Goal: Task Accomplishment & Management: Manage account settings

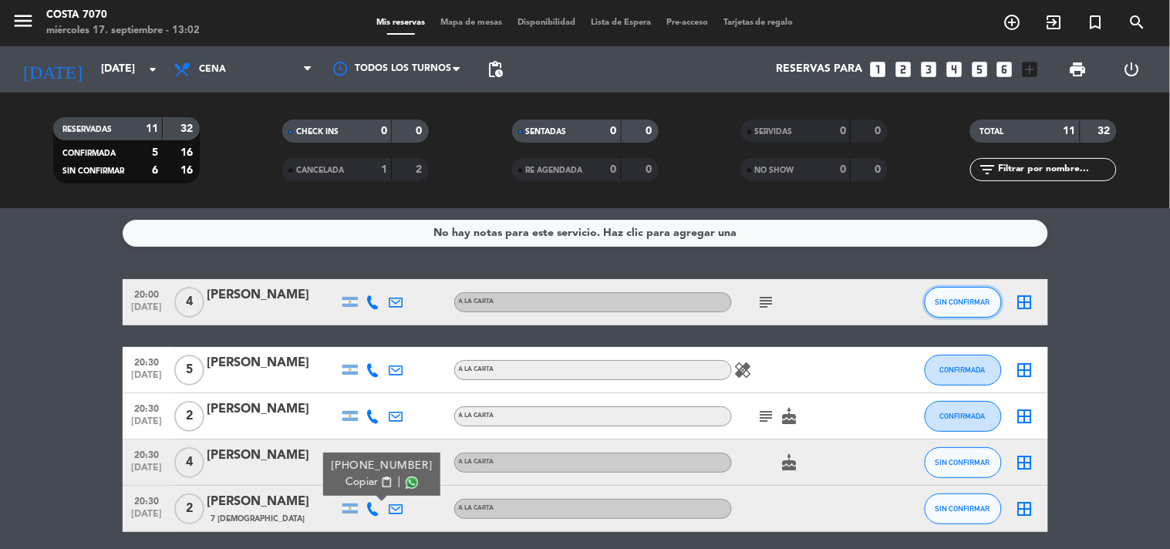
click at [944, 305] on span "SIN CONFIRMAR" at bounding box center [962, 302] width 55 height 8
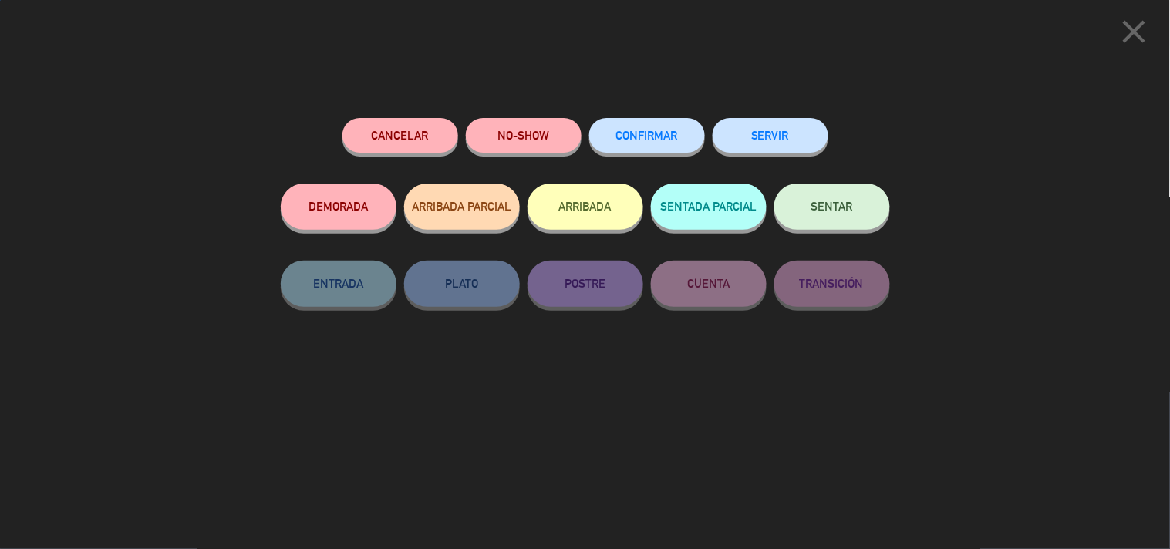
click at [672, 140] on span "CONFIRMAR" at bounding box center [647, 135] width 62 height 13
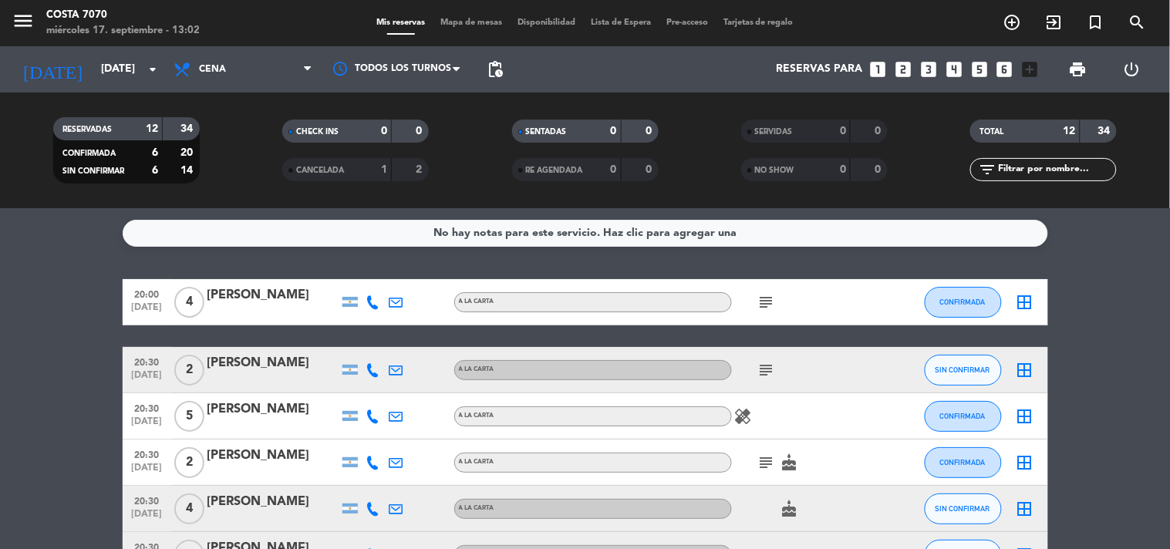
click at [1001, 66] on icon "looks_6" at bounding box center [1005, 69] width 20 height 20
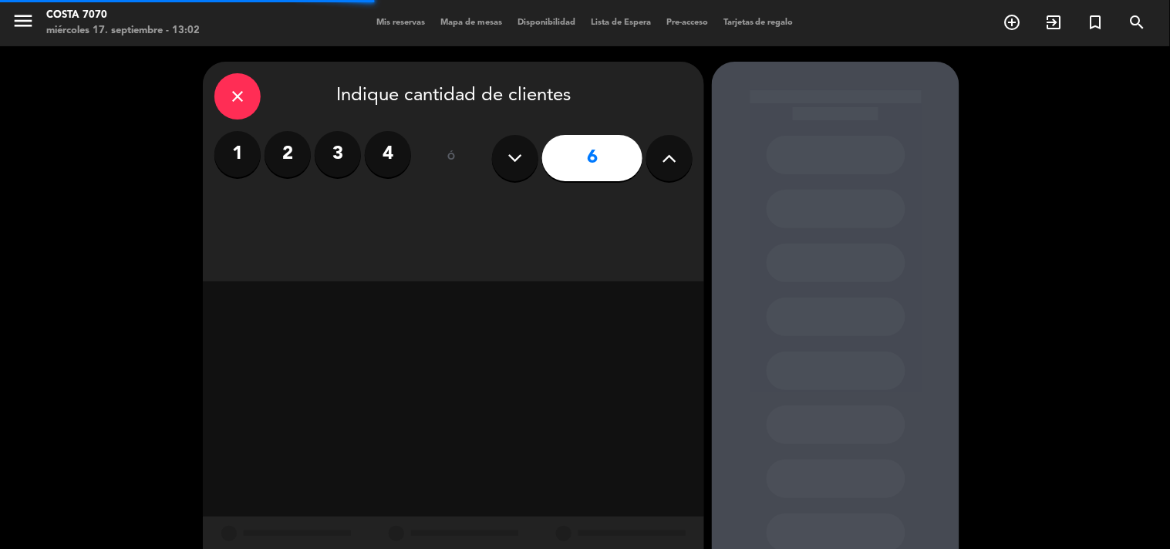
click at [671, 157] on icon at bounding box center [669, 157] width 15 height 23
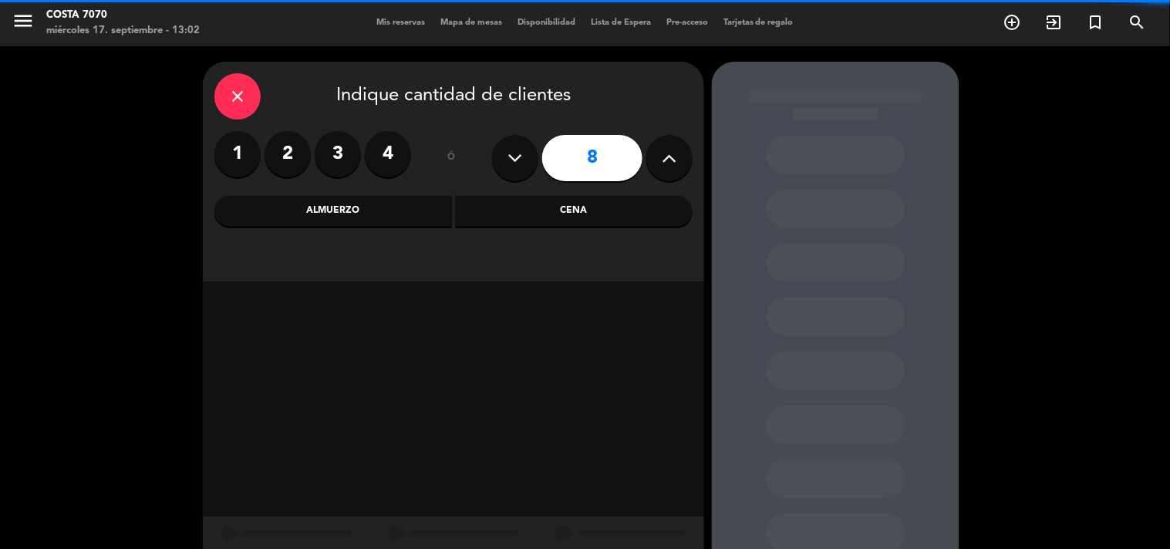
click at [671, 157] on icon at bounding box center [669, 157] width 15 height 23
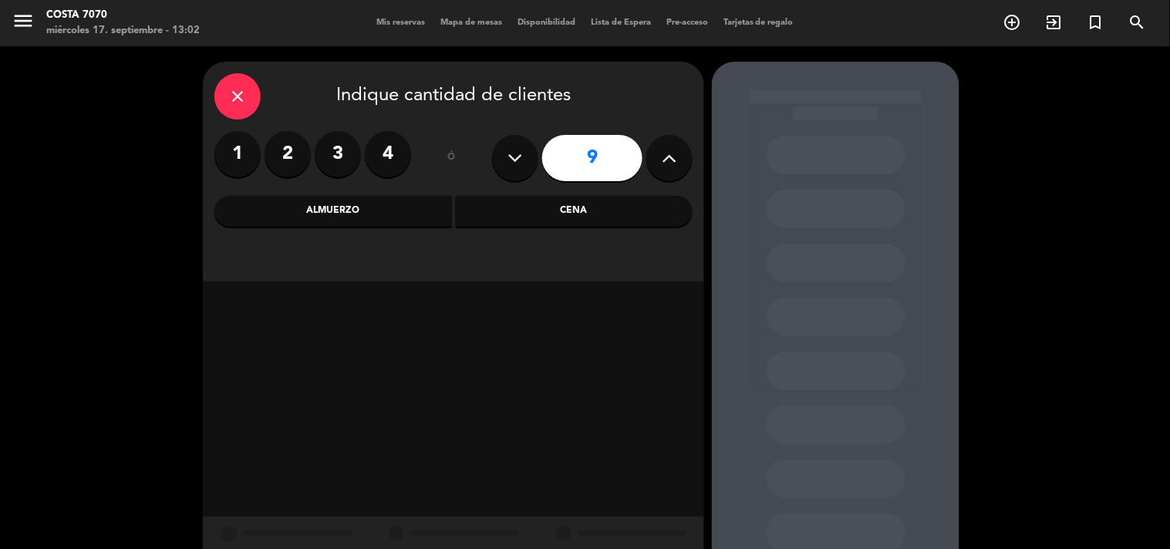
click at [671, 159] on icon at bounding box center [669, 157] width 15 height 23
type input "10"
click at [605, 206] on div "Cena" at bounding box center [574, 211] width 237 height 31
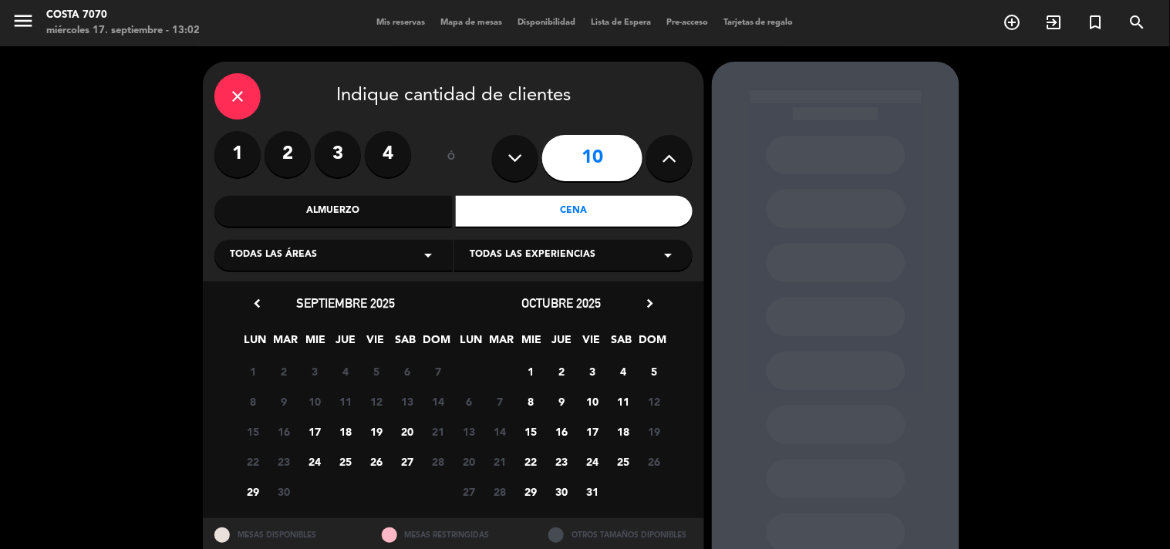
click at [348, 457] on span "25" at bounding box center [345, 461] width 25 height 25
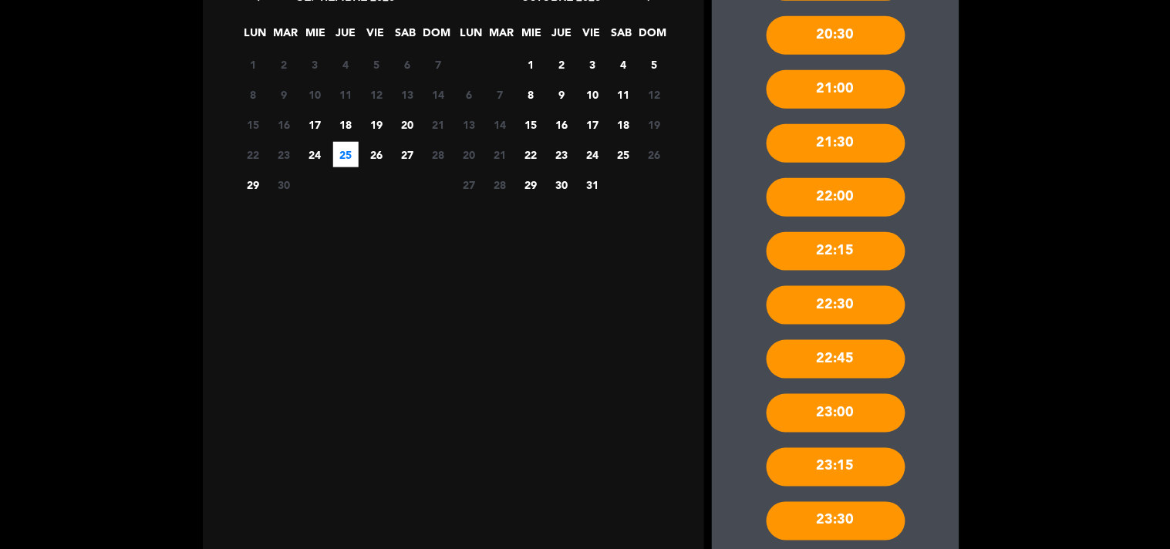
scroll to position [449, 0]
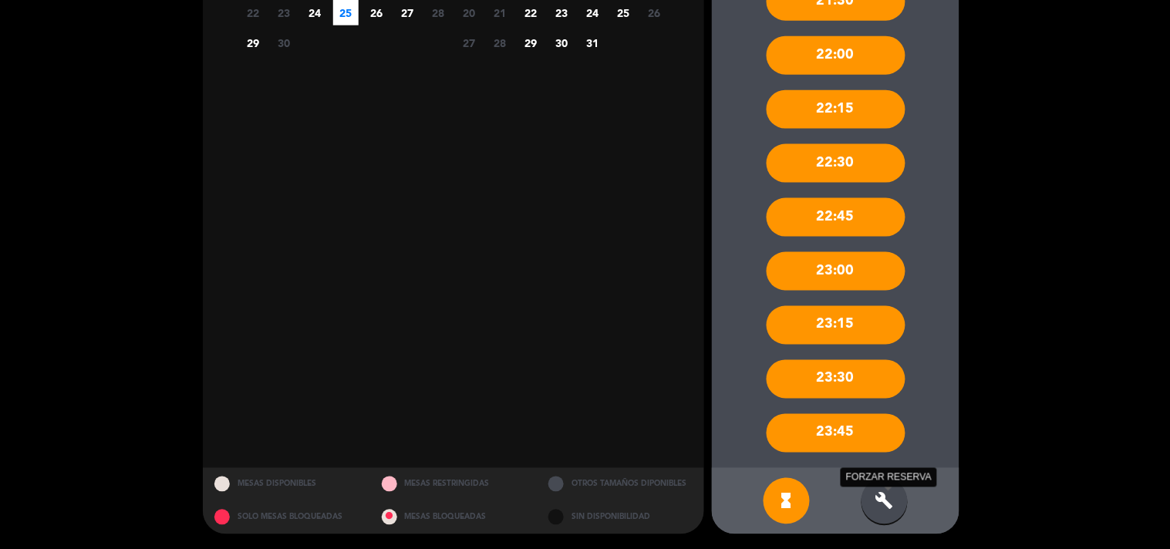
click at [880, 510] on icon "build" at bounding box center [884, 501] width 19 height 19
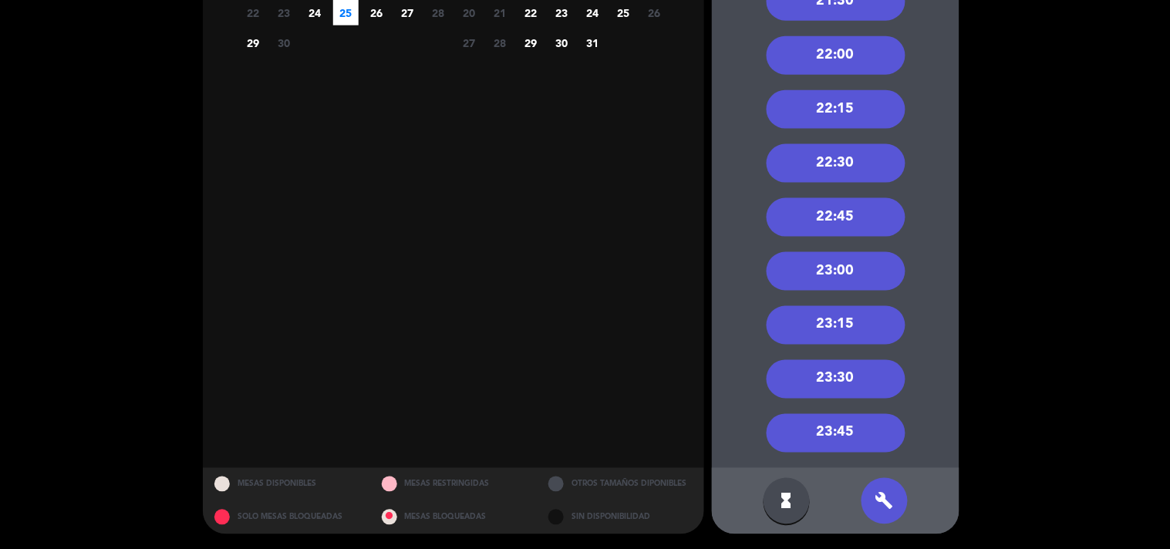
click at [861, 162] on div "22:30" at bounding box center [835, 163] width 139 height 39
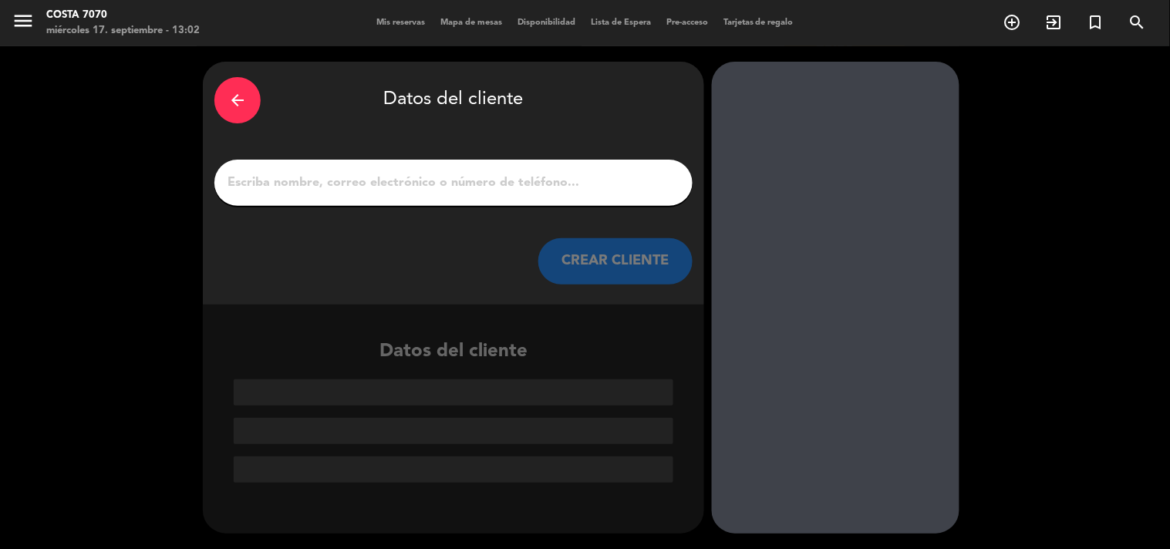
click at [615, 170] on div at bounding box center [453, 183] width 478 height 46
click at [615, 197] on div at bounding box center [453, 183] width 478 height 46
click at [619, 172] on input "1" at bounding box center [453, 183] width 455 height 22
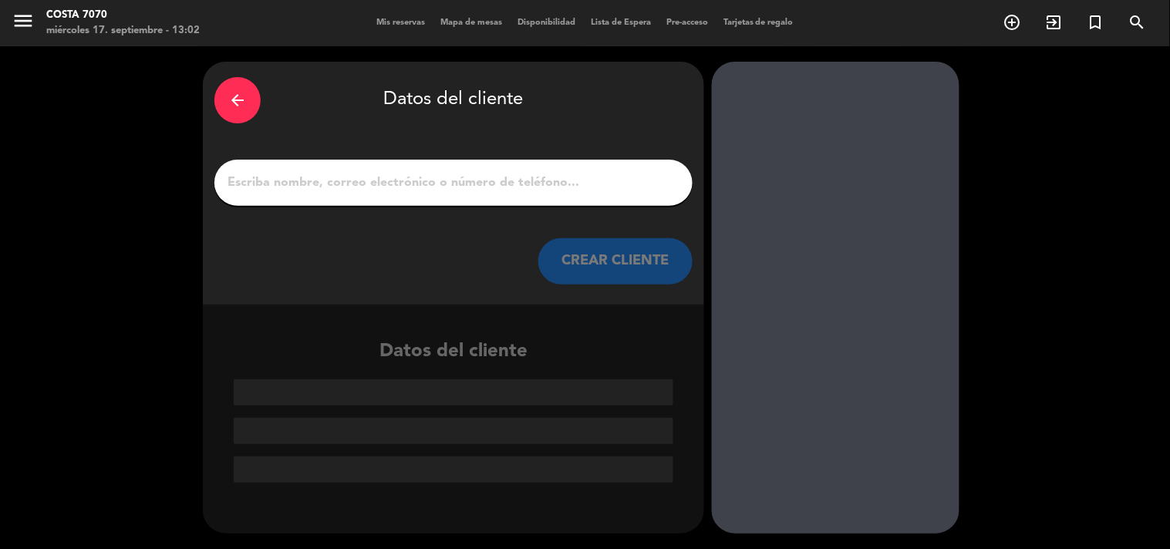
paste input "[PERSON_NAME]"
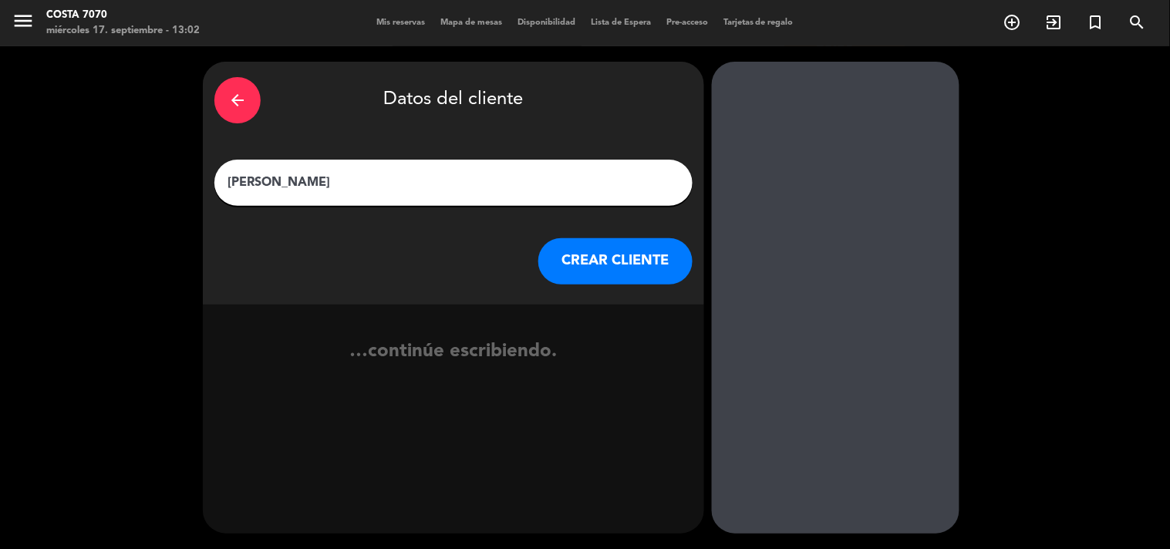
type input "[PERSON_NAME]"
click at [611, 296] on div "arrow_back Datos del cliente [PERSON_NAME] CREAR CLIENTE" at bounding box center [453, 183] width 501 height 243
click at [579, 273] on button "CREAR CLIENTE" at bounding box center [615, 261] width 154 height 46
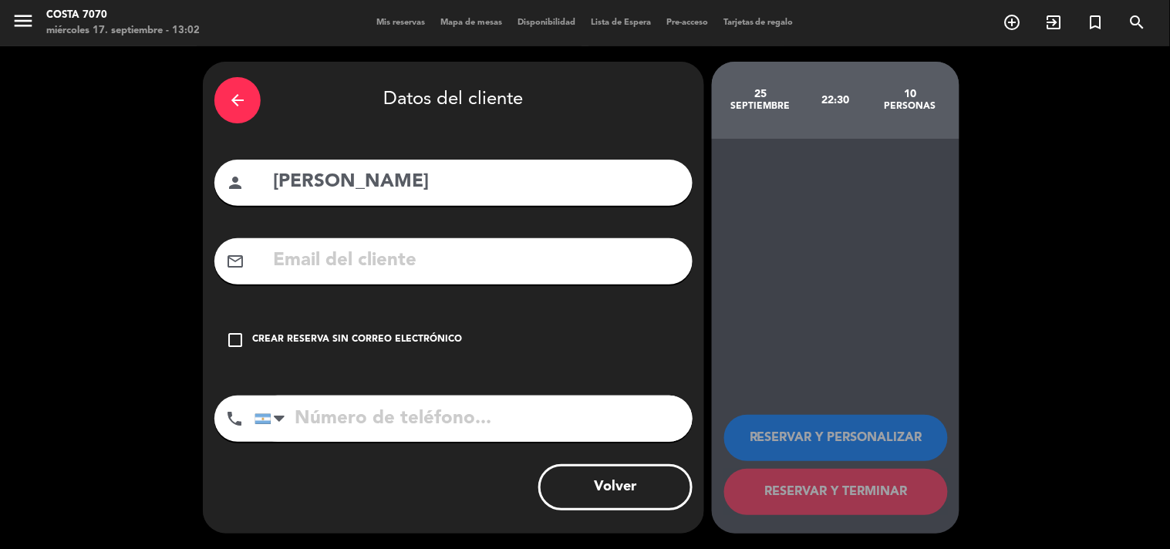
click at [478, 332] on div "check_box_outline_blank Crear reserva sin correo electrónico" at bounding box center [453, 340] width 478 height 46
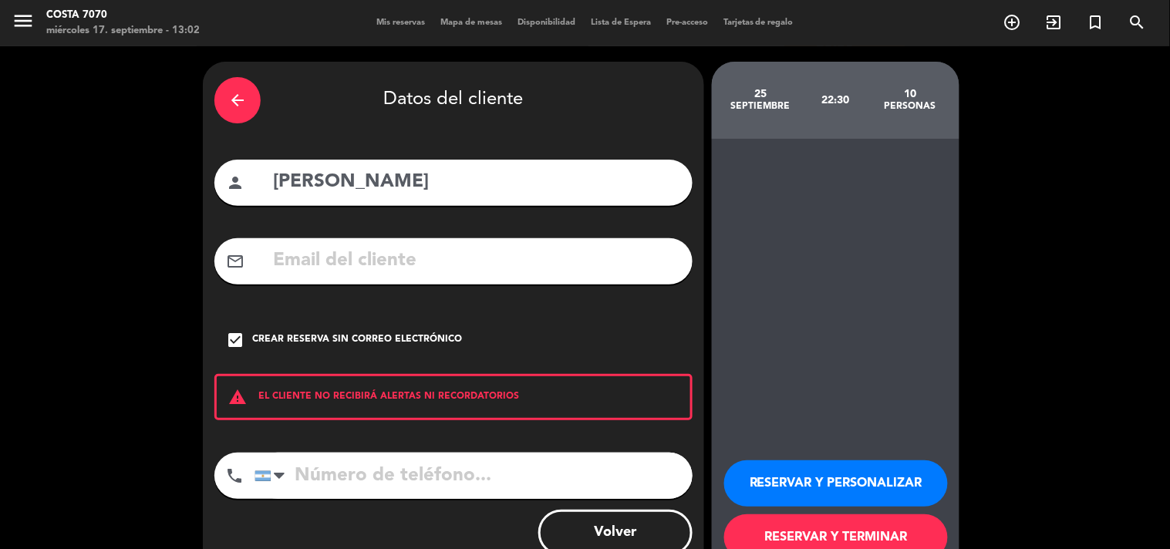
click at [756, 466] on button "RESERVAR Y PERSONALIZAR" at bounding box center [836, 483] width 224 height 46
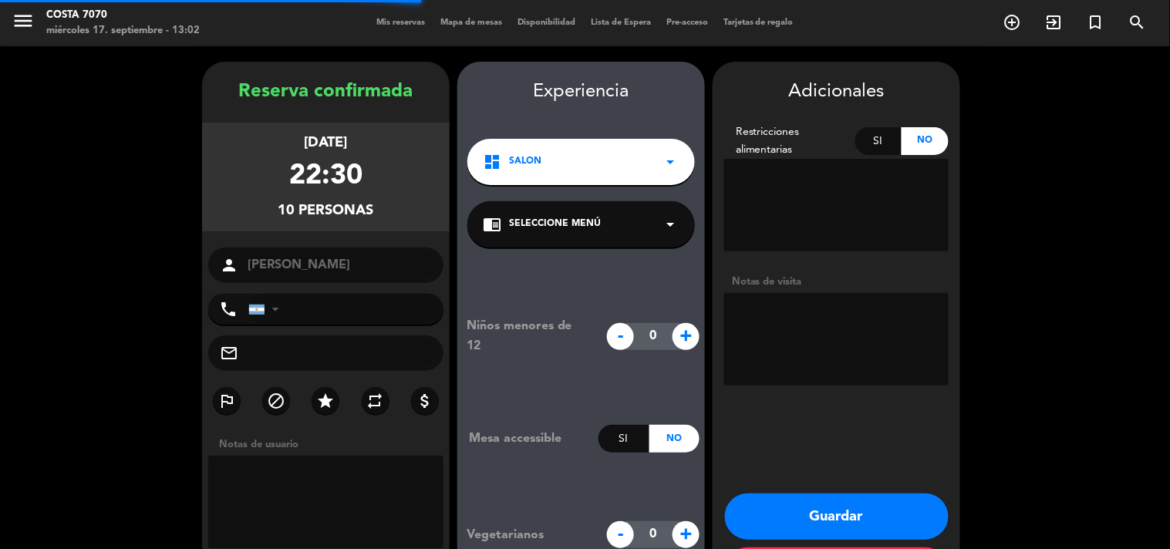
scroll to position [62, 0]
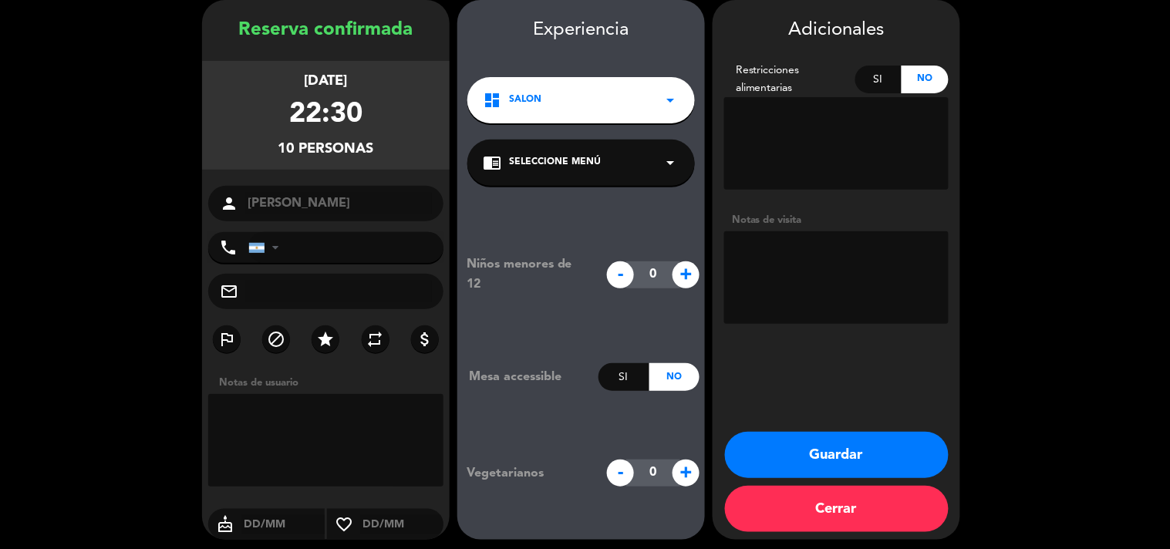
click at [816, 293] on textarea at bounding box center [836, 277] width 224 height 93
paste textarea "Tienen mesa club 530"
type textarea "Res [PERSON_NAME] - Tienen mesa club 530"
click at [761, 435] on button "Guardar" at bounding box center [837, 455] width 224 height 46
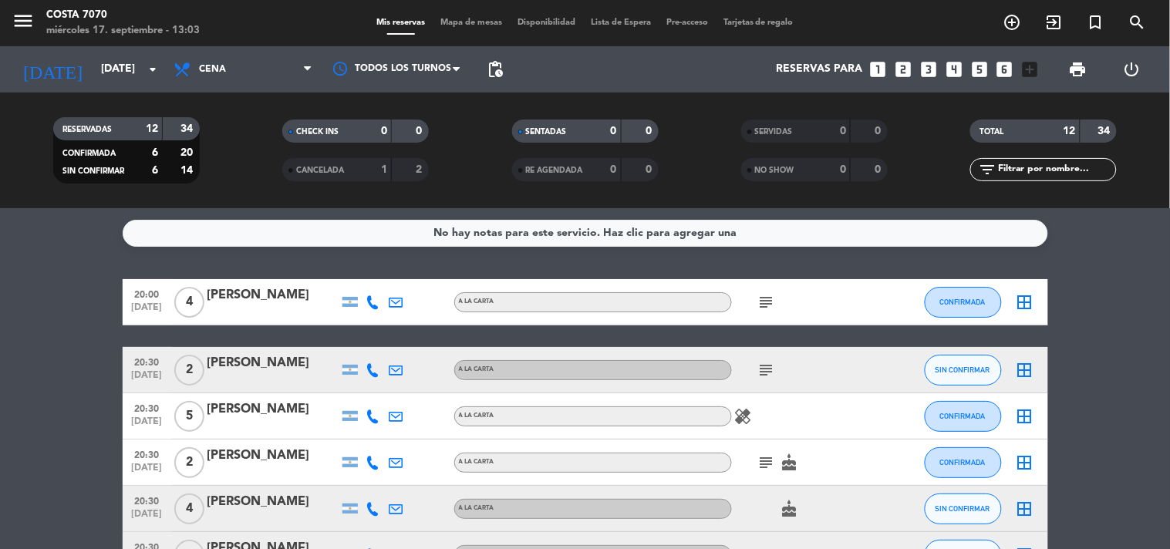
click at [958, 68] on icon "looks_4" at bounding box center [954, 69] width 20 height 20
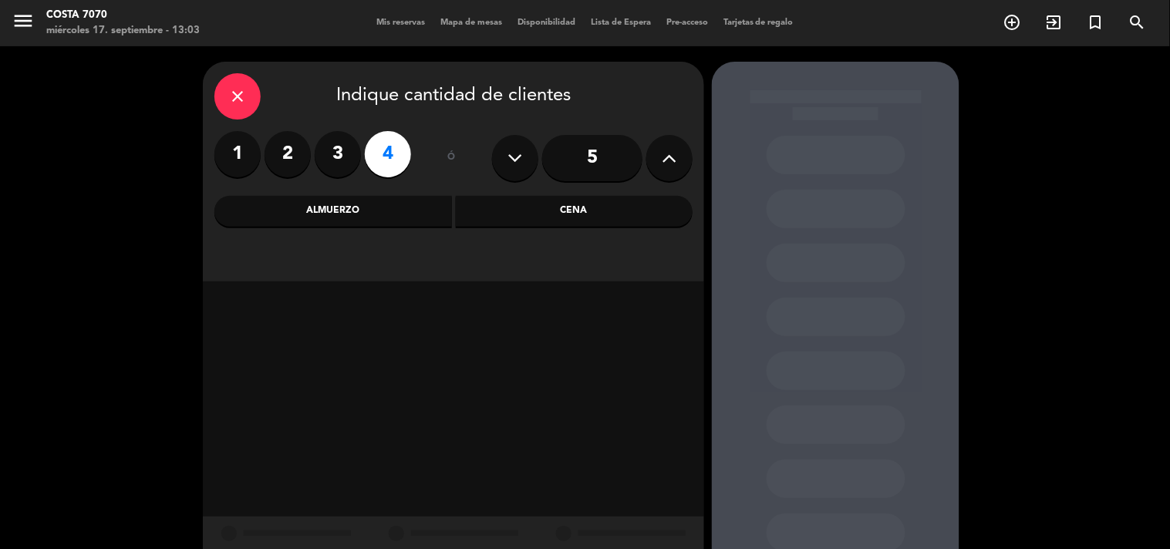
click at [594, 171] on input "5" at bounding box center [592, 158] width 100 height 46
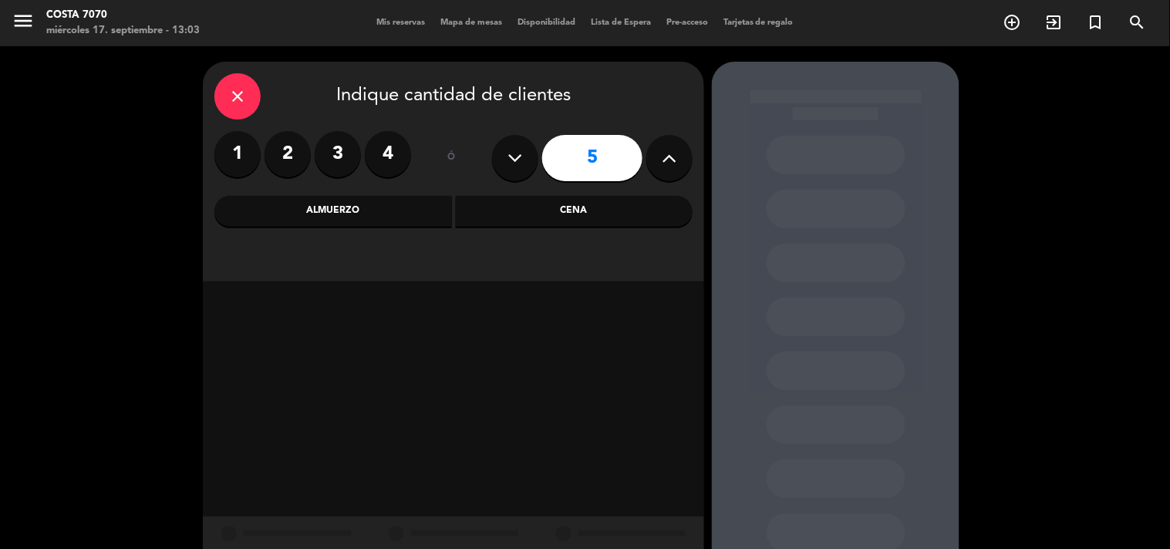
click at [614, 170] on input "5" at bounding box center [592, 158] width 100 height 46
click at [648, 170] on div "5" at bounding box center [592, 158] width 200 height 54
click at [683, 173] on button at bounding box center [669, 158] width 46 height 46
type input "6"
click at [619, 224] on div "Cena" at bounding box center [574, 211] width 237 height 31
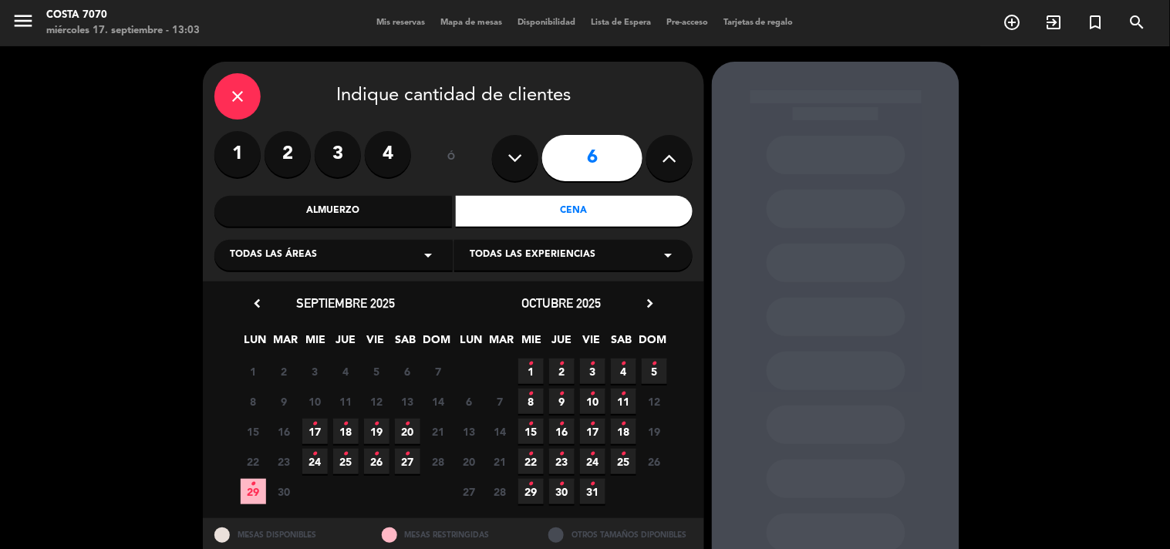
click at [372, 420] on span "19 •" at bounding box center [376, 431] width 25 height 25
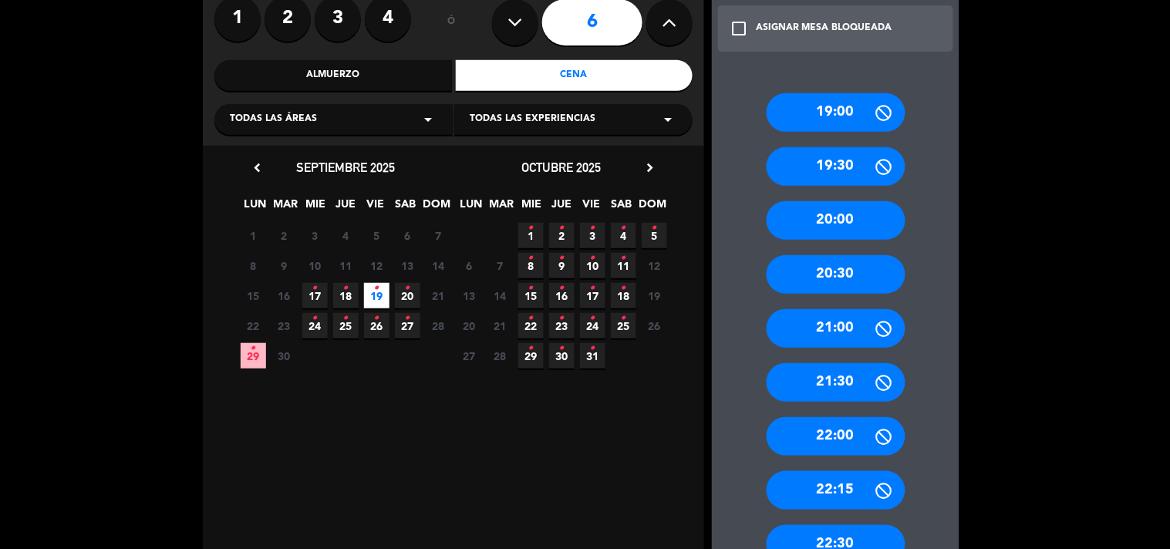
scroll to position [307, 0]
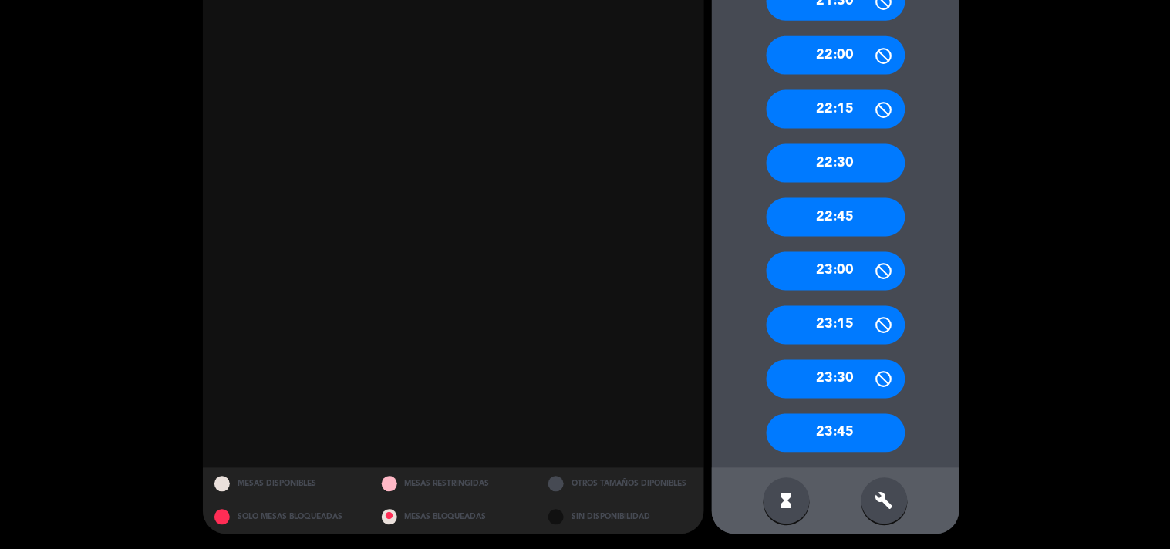
click at [897, 497] on div "build" at bounding box center [884, 501] width 46 height 46
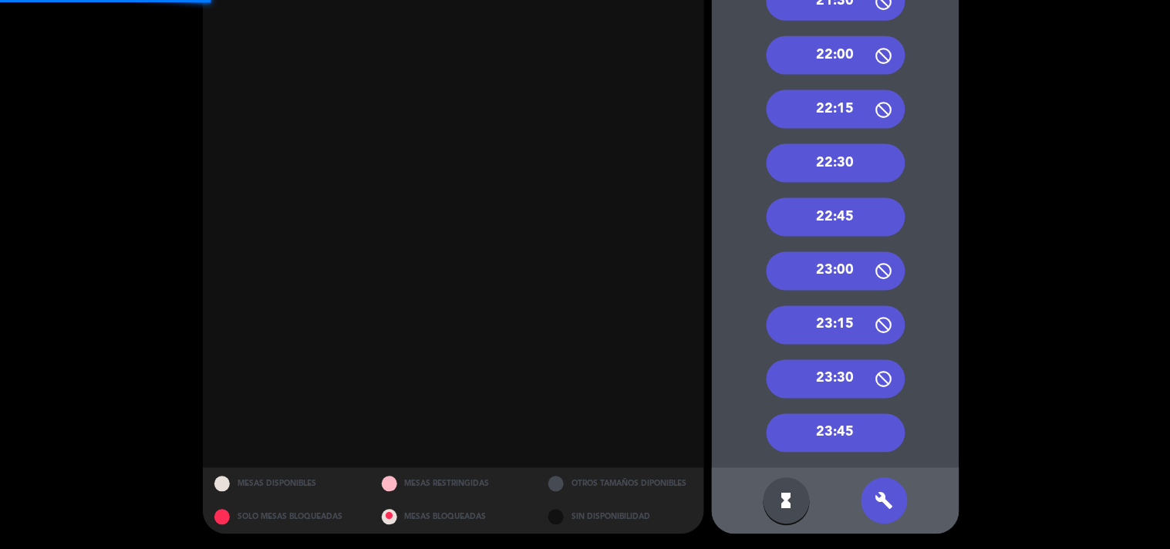
scroll to position [345, 0]
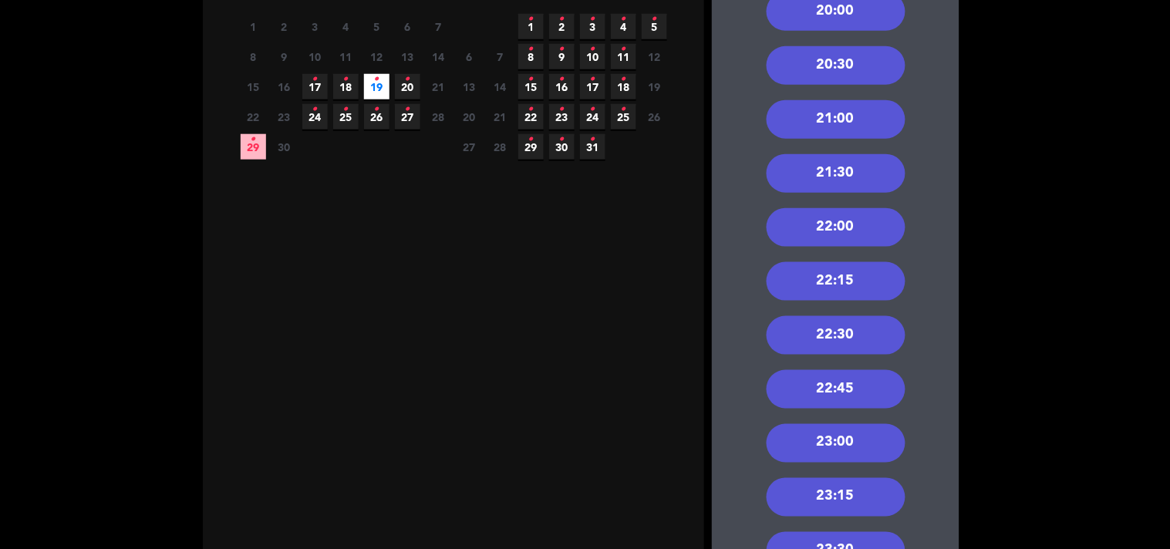
click at [841, 234] on div "22:00" at bounding box center [835, 227] width 139 height 39
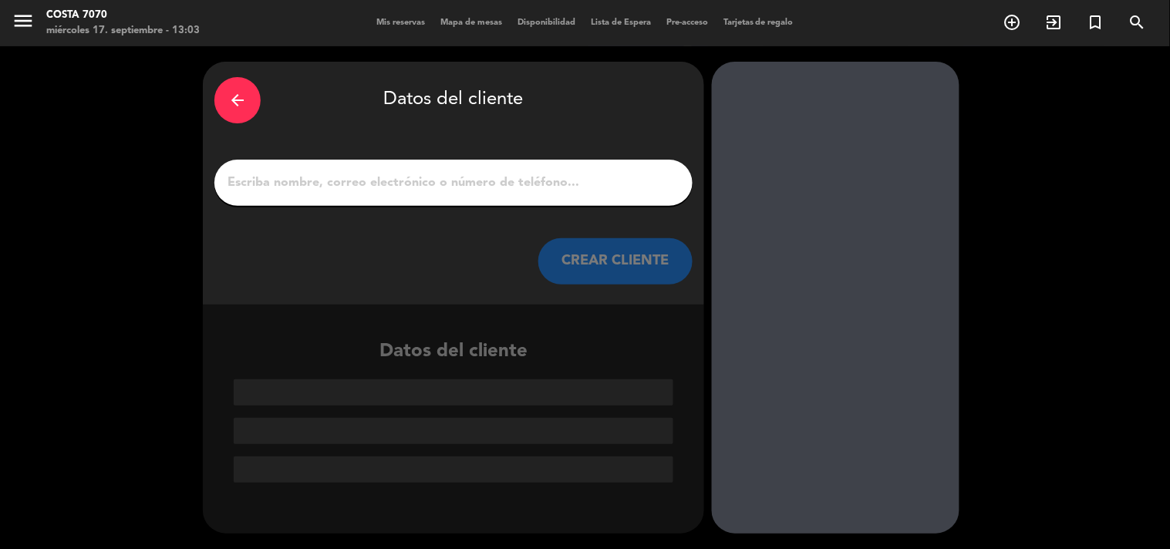
scroll to position [0, 0]
click at [619, 180] on input "1" at bounding box center [453, 183] width 455 height 22
paste input "[PERSON_NAME]"
type input "[PERSON_NAME]"
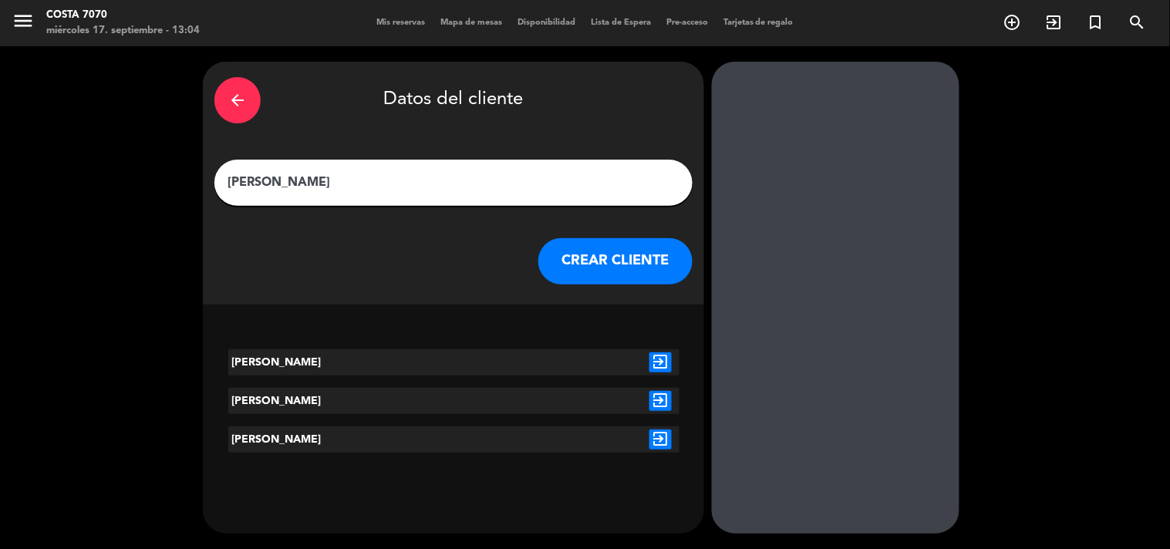
click at [633, 274] on button "CREAR CLIENTE" at bounding box center [615, 261] width 154 height 46
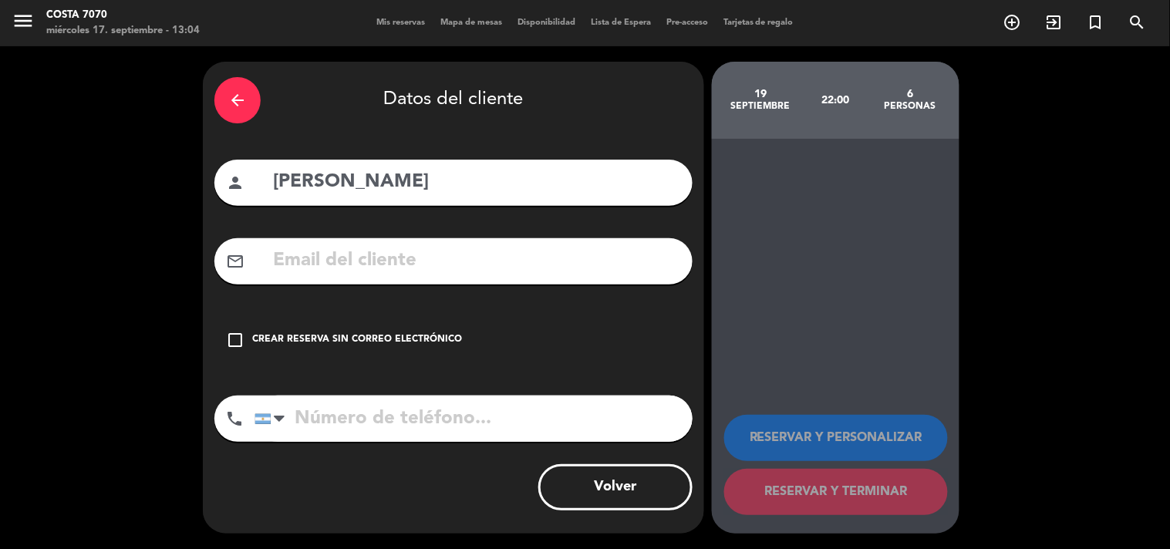
click at [437, 330] on div "check_box_outline_blank Crear reserva sin correo electrónico" at bounding box center [453, 340] width 478 height 46
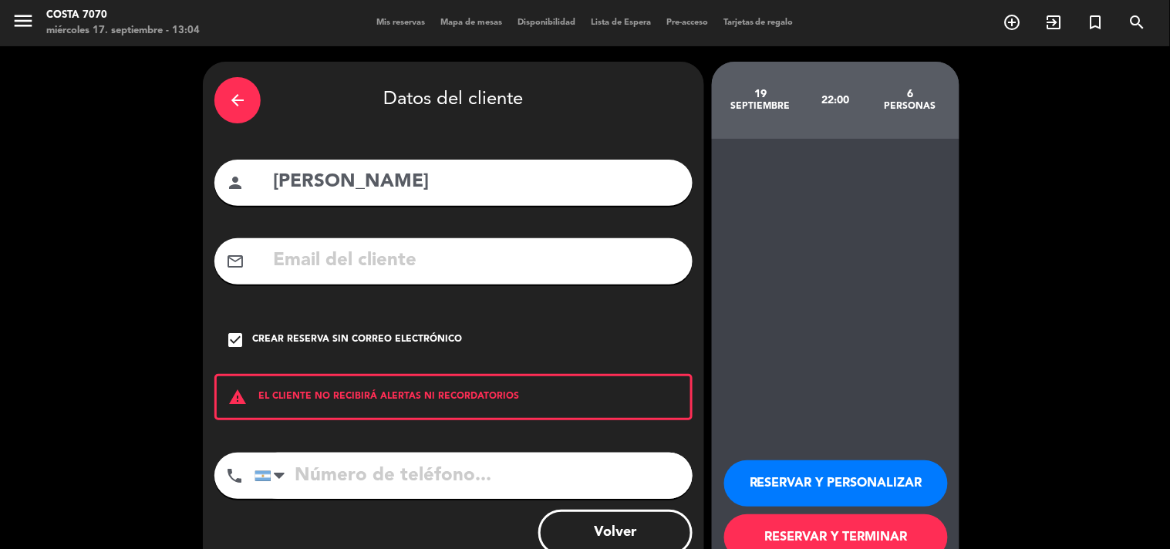
click at [766, 468] on button "RESERVAR Y PERSONALIZAR" at bounding box center [836, 483] width 224 height 46
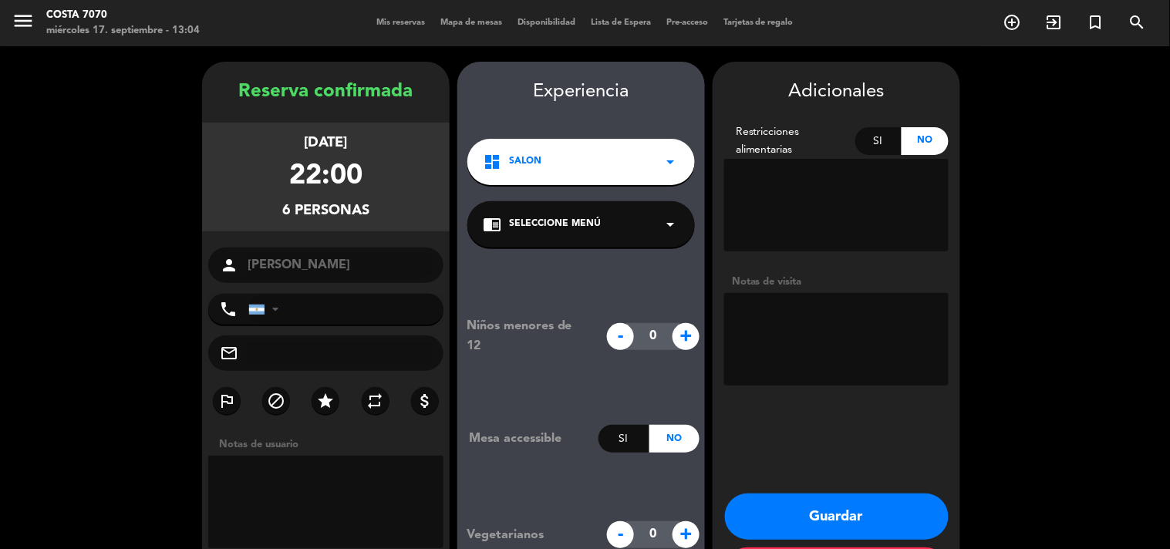
scroll to position [62, 0]
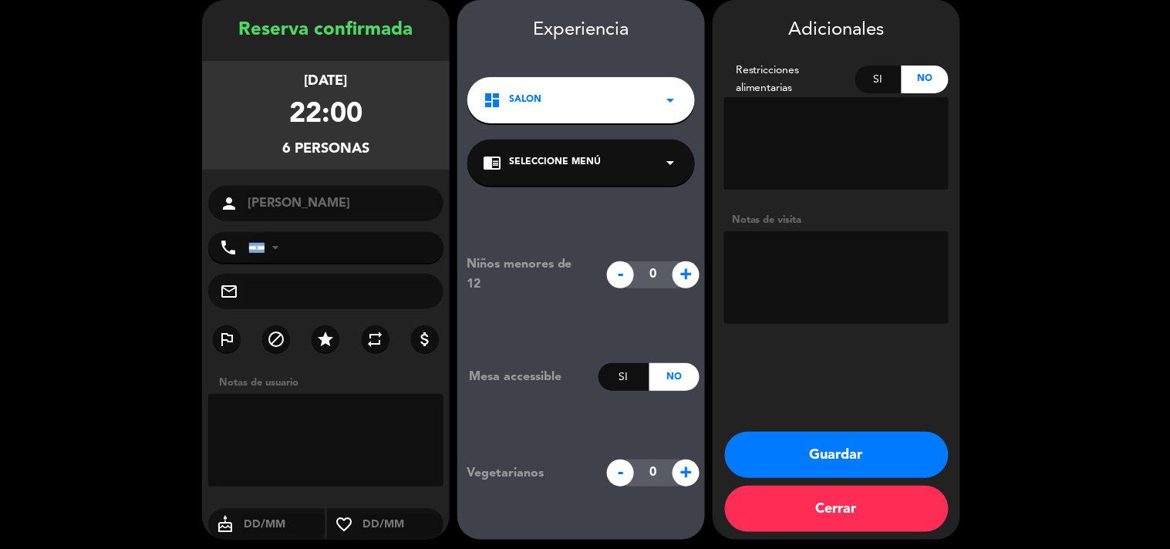
click at [756, 288] on textarea at bounding box center [836, 277] width 224 height 93
type textarea "Res [PERSON_NAME] - PB - Cuidar"
click at [849, 441] on button "Guardar" at bounding box center [837, 455] width 224 height 46
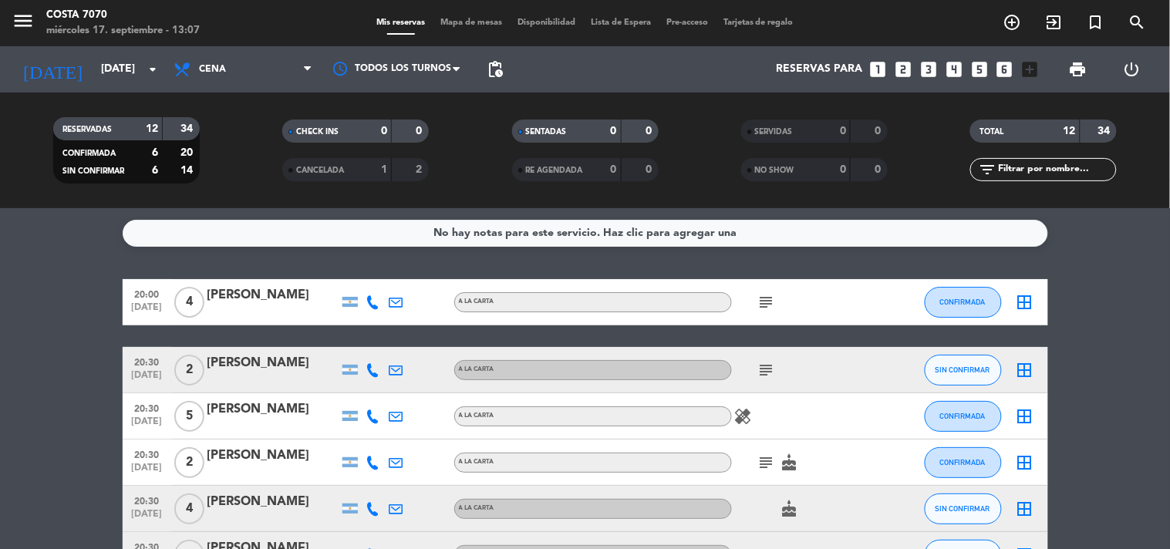
click at [40, 267] on div "No hay notas para este servicio. Haz clic para agregar una 20:00 [DATE] 4 [PERS…" at bounding box center [585, 378] width 1170 height 341
click at [373, 376] on div at bounding box center [373, 369] width 23 height 45
click at [372, 376] on div at bounding box center [373, 369] width 23 height 45
click at [368, 367] on icon at bounding box center [373, 370] width 14 height 14
click at [356, 347] on span "Copiar" at bounding box center [355, 343] width 32 height 16
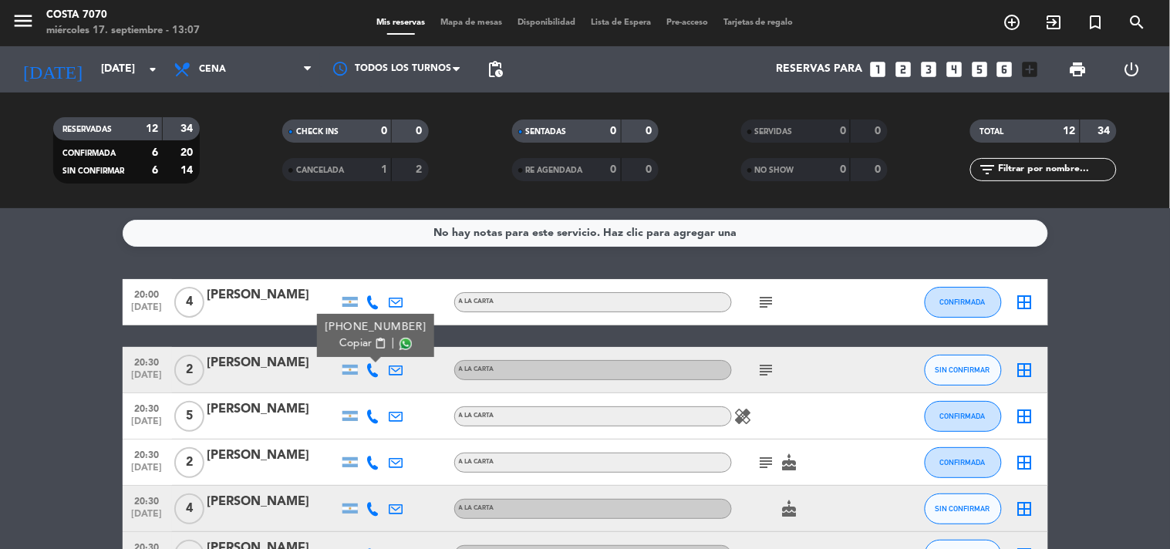
click at [264, 366] on div "[PERSON_NAME]" at bounding box center [272, 363] width 131 height 20
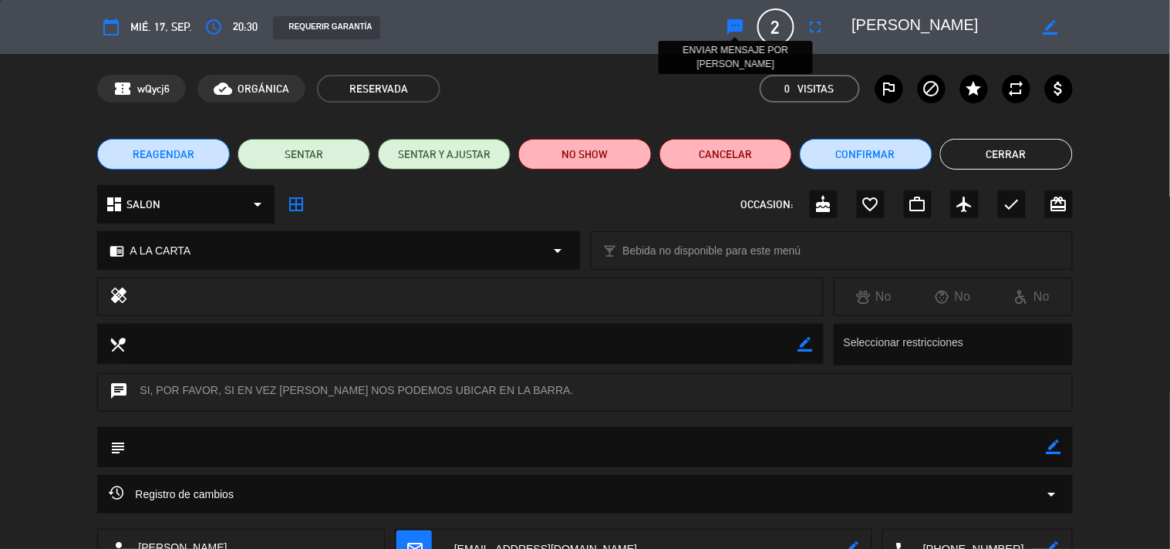
click at [728, 27] on icon "sms" at bounding box center [735, 27] width 19 height 19
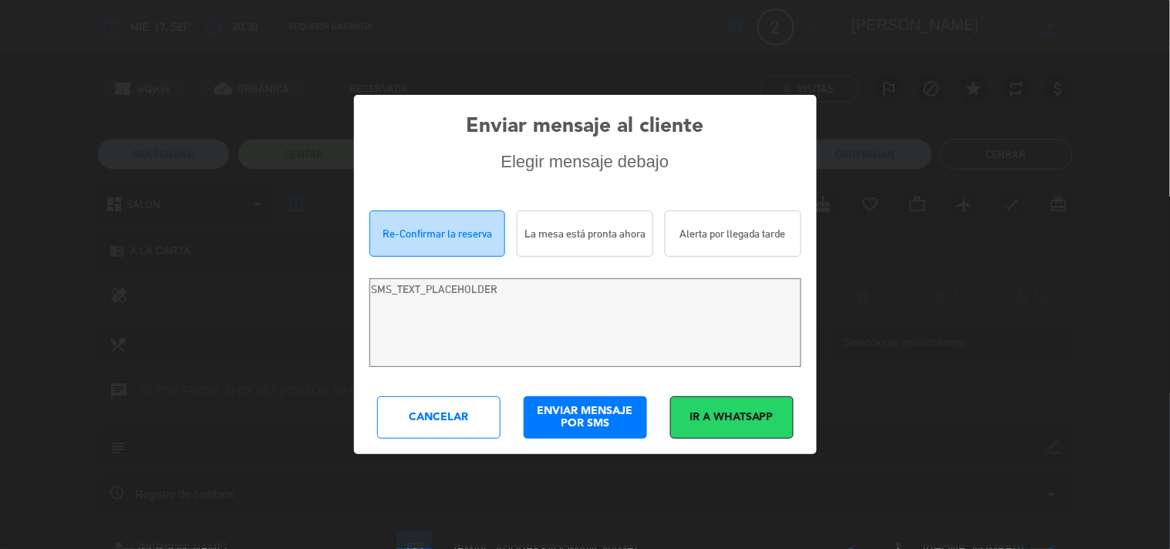
type textarea "[PERSON_NAME]! Estamos escribiendo para re-confirmar su reserva en [PERSON_NAME…"
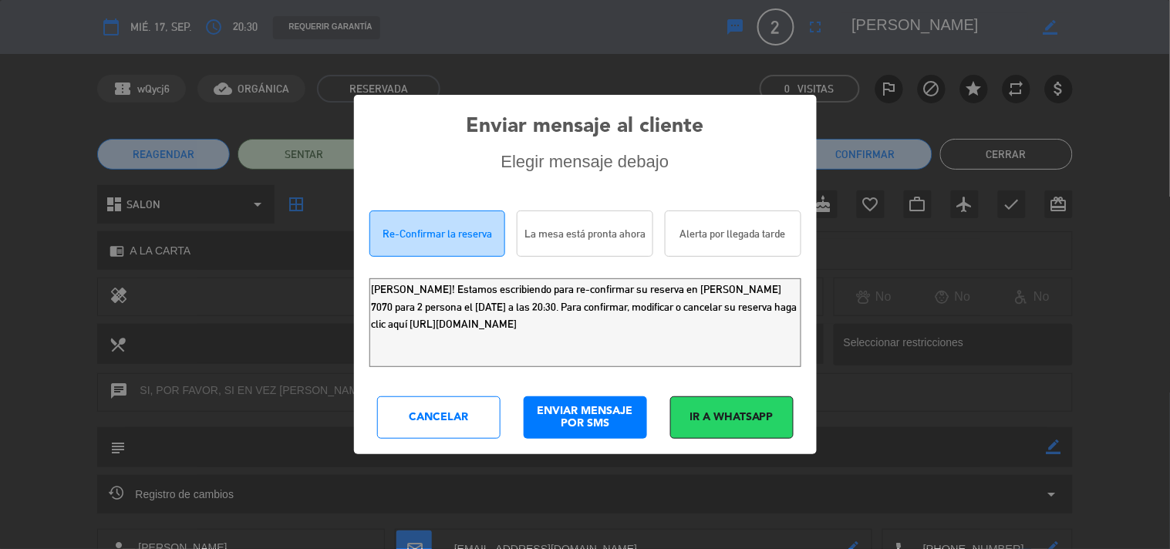
drag, startPoint x: 689, startPoint y: 330, endPoint x: 93, endPoint y: 172, distance: 617.3
click at [90, 175] on div "Enviar mensaje al cliente Elegir mensaje debajo Re-Confirmar la reserva La mesa…" at bounding box center [585, 274] width 1170 height 549
click at [425, 433] on div "Cancelar" at bounding box center [438, 417] width 123 height 42
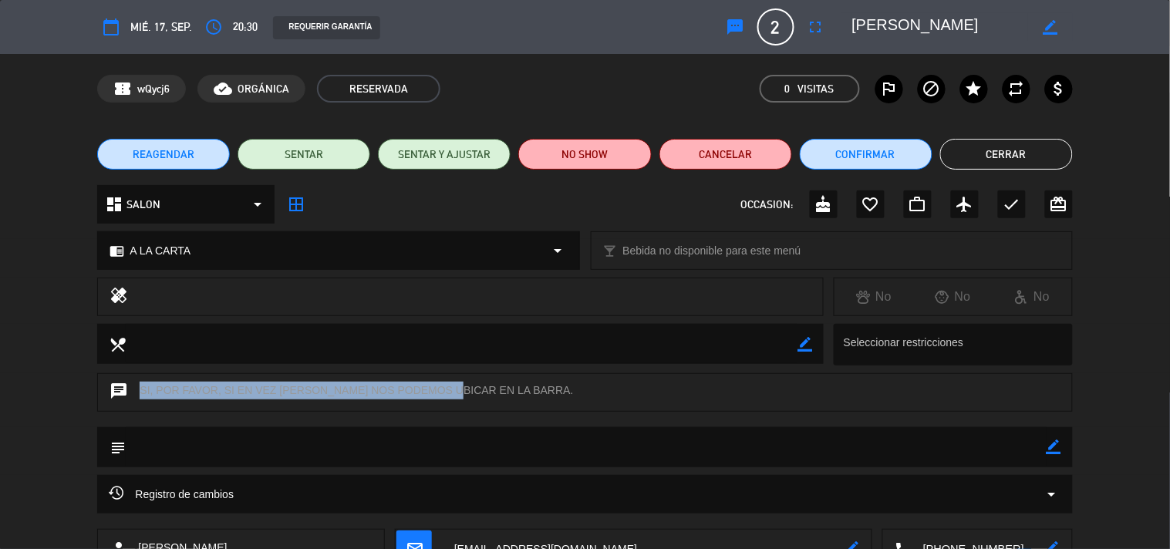
click at [476, 393] on div "chat SI, POR FAVOR, SI EN VEZ [PERSON_NAME] NOS PODEMOS UBICAR EN LA BARRA." at bounding box center [584, 392] width 974 height 39
click at [478, 393] on div "chat SI, POR FAVOR, SI EN VEZ [PERSON_NAME] NOS PODEMOS UBICAR EN LA BARRA." at bounding box center [584, 392] width 974 height 39
drag, startPoint x: 953, startPoint y: 168, endPoint x: 791, endPoint y: 219, distance: 169.7
click at [954, 168] on button "Cerrar" at bounding box center [1006, 154] width 133 height 31
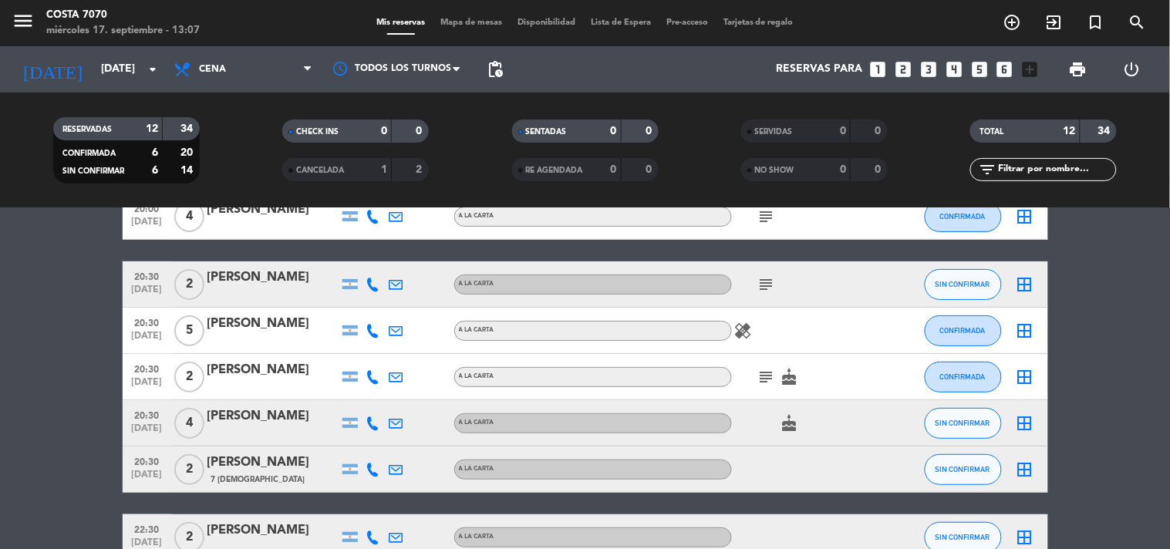
scroll to position [171, 0]
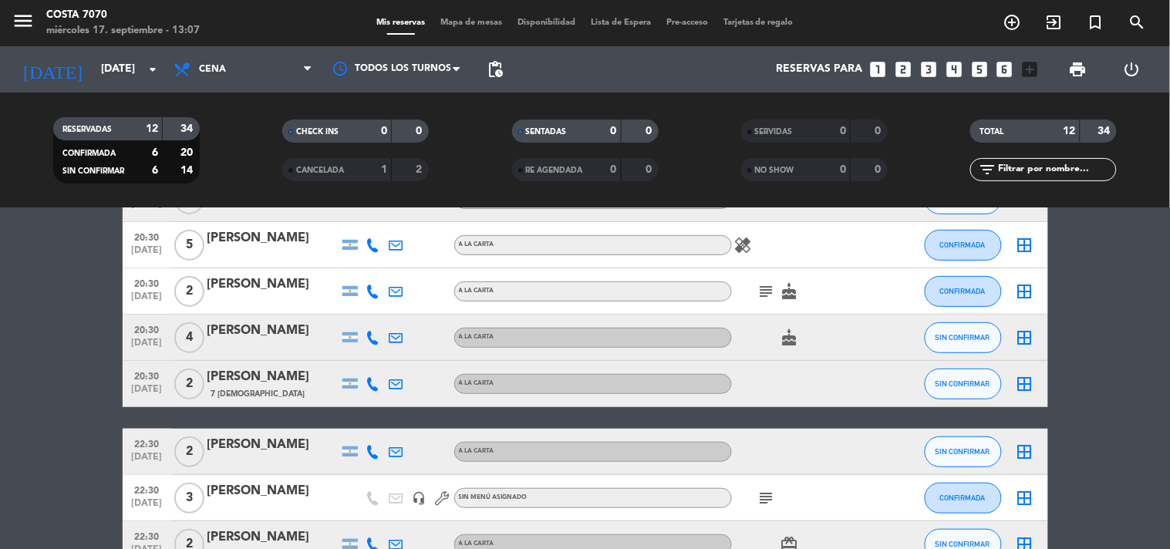
click at [375, 340] on icon at bounding box center [373, 338] width 14 height 14
click at [376, 327] on div at bounding box center [381, 327] width 11 height 5
click at [368, 311] on span "Copiar" at bounding box center [361, 311] width 32 height 16
click at [924, 341] on button "SIN CONFIRMAR" at bounding box center [962, 337] width 77 height 31
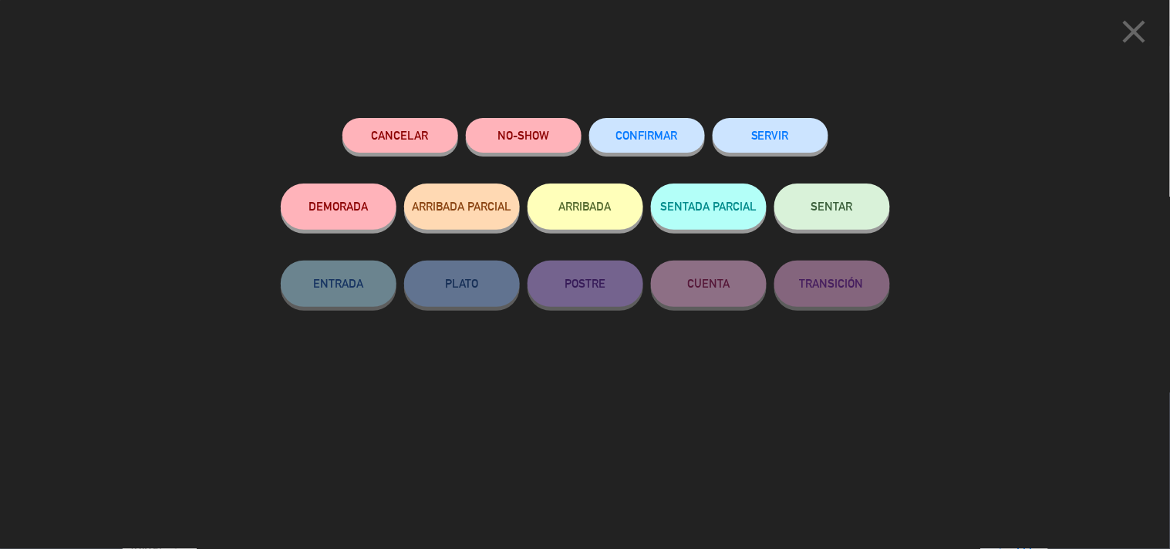
click at [382, 135] on button "Cancelar" at bounding box center [400, 135] width 116 height 35
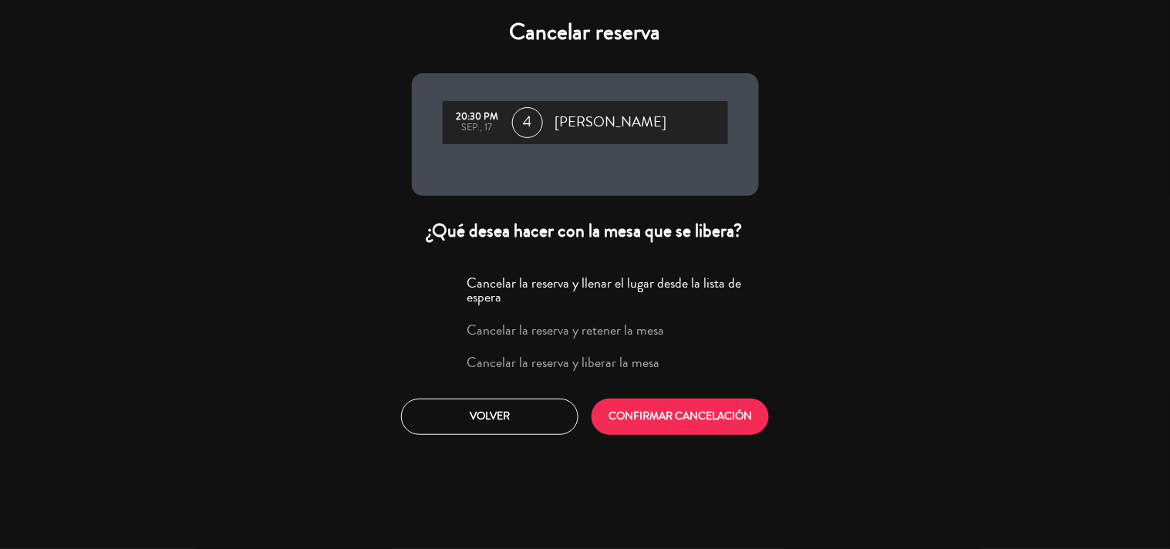
click at [587, 372] on label "Cancelar la reserva y liberar la mesa" at bounding box center [550, 363] width 234 height 28
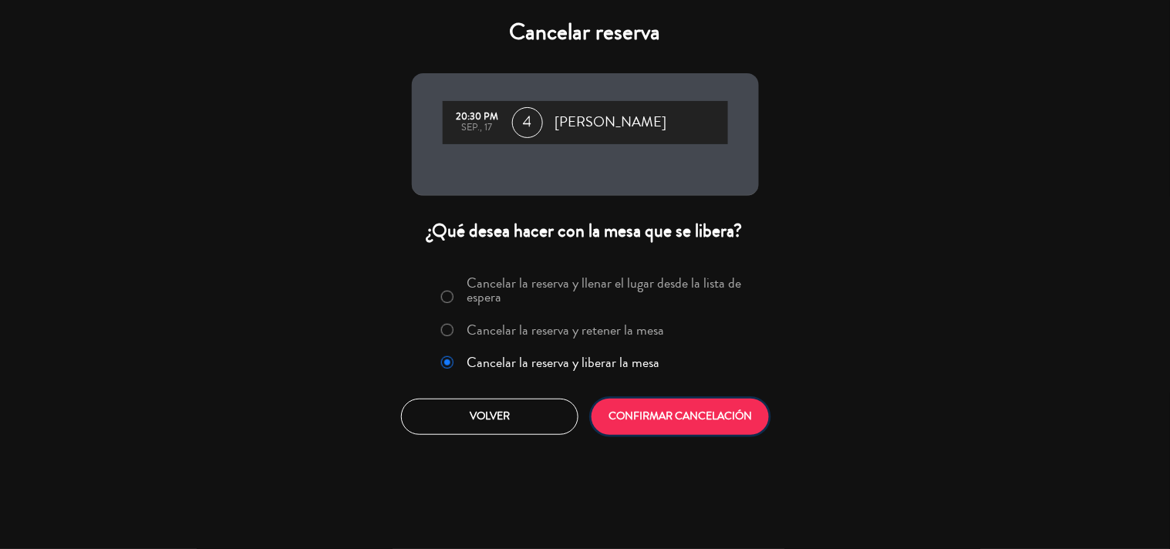
click at [641, 414] on button "CONFIRMAR CANCELACIÓN" at bounding box center [679, 417] width 177 height 36
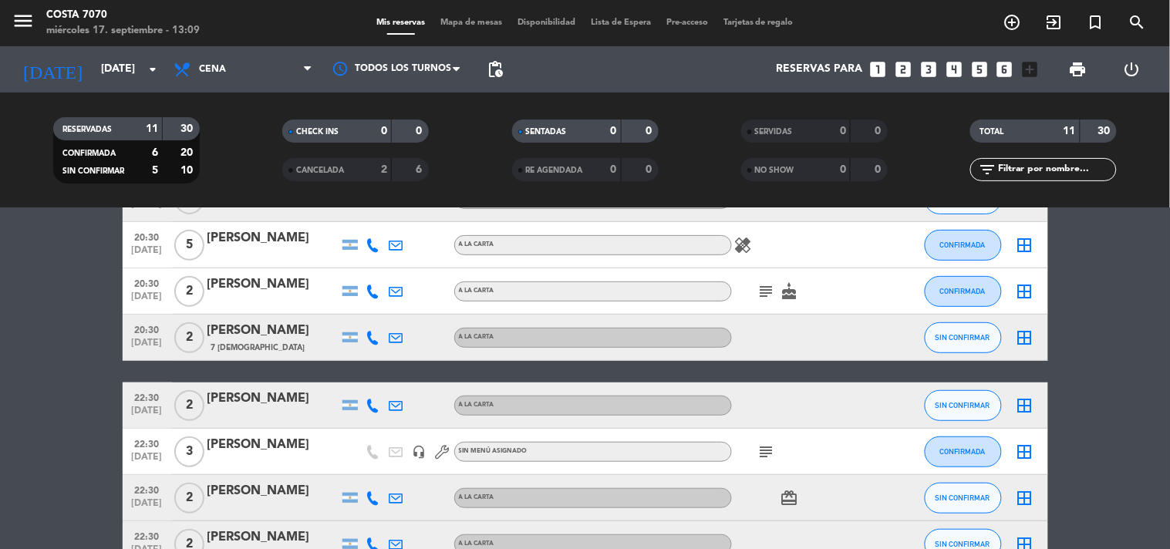
scroll to position [0, 0]
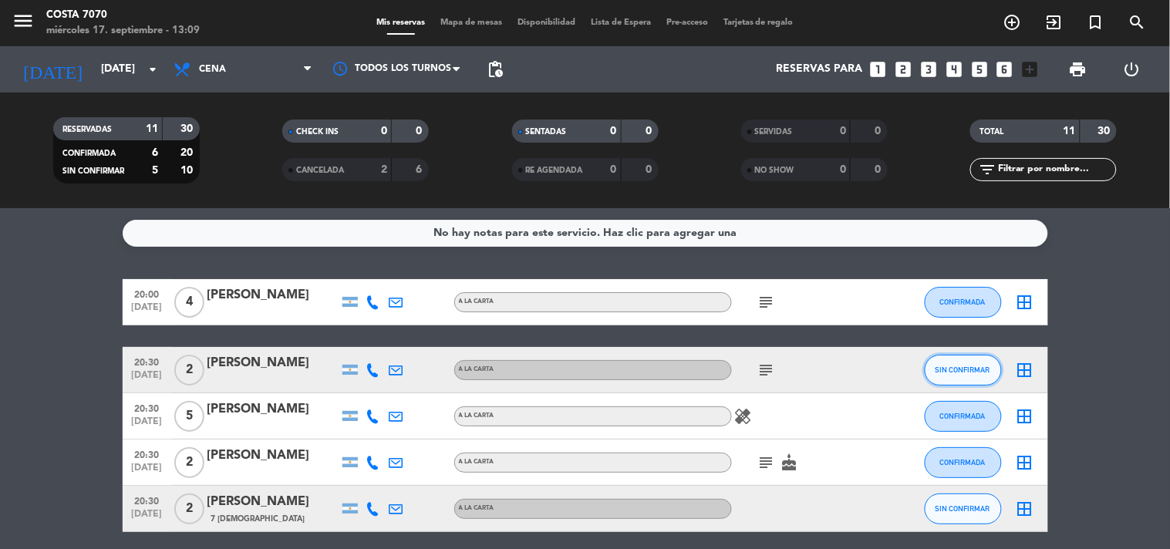
click at [946, 368] on span "SIN CONFIRMAR" at bounding box center [962, 369] width 55 height 8
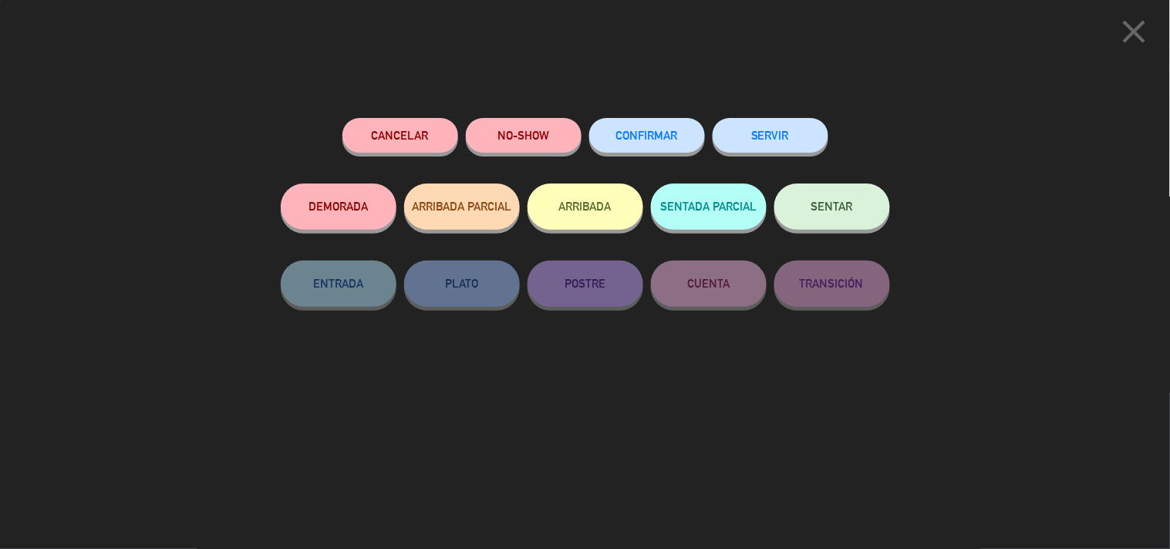
click at [612, 124] on button "CONFIRMAR" at bounding box center [647, 135] width 116 height 35
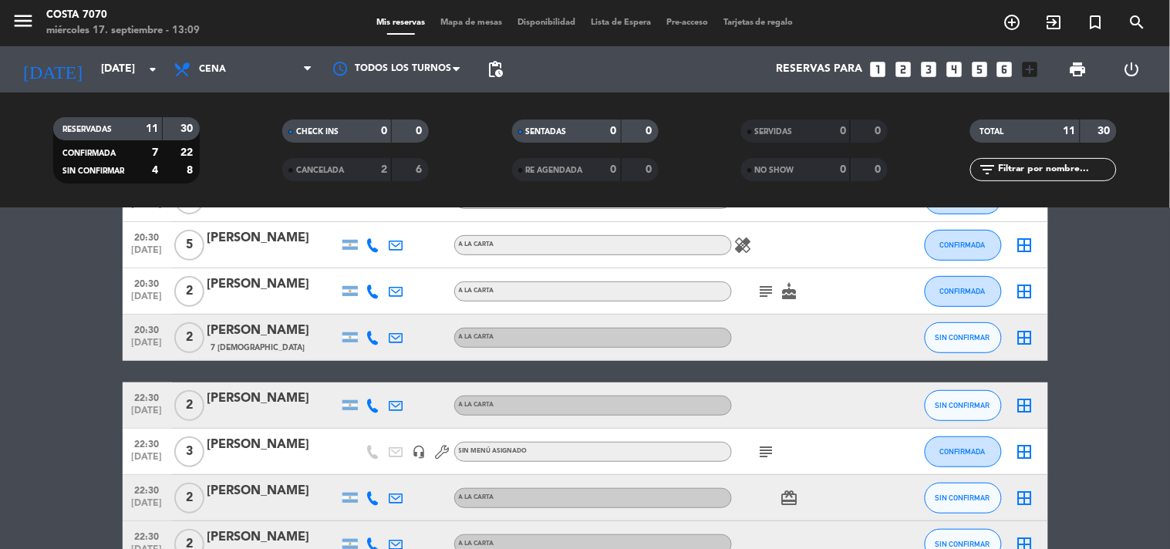
scroll to position [380, 0]
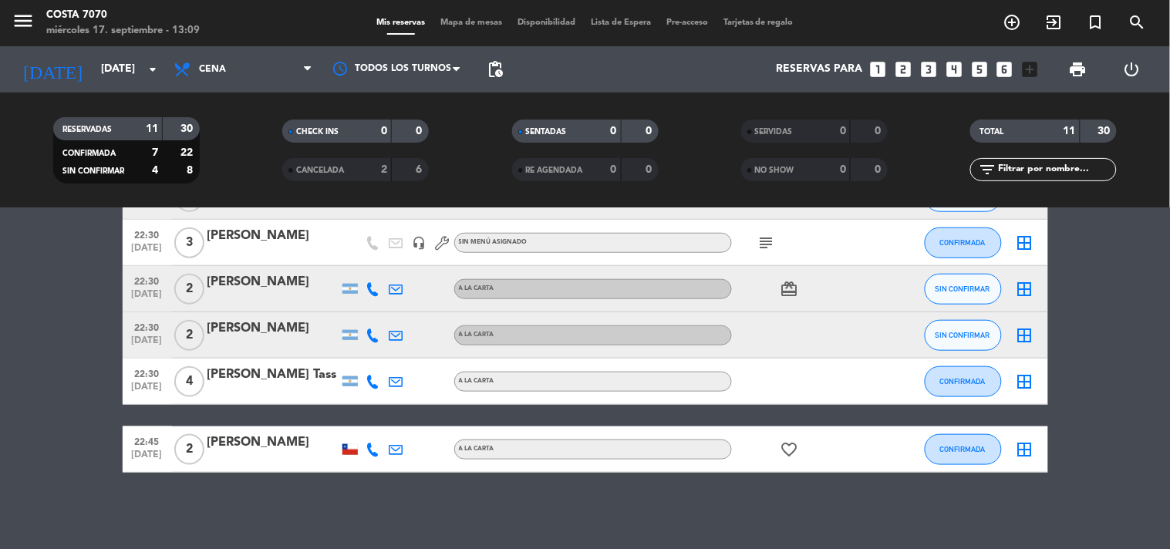
click at [375, 336] on icon at bounding box center [373, 335] width 14 height 14
click at [365, 315] on span "Copiar" at bounding box center [361, 309] width 32 height 16
click at [12, 305] on bookings-row "20:00 [DATE] 4 [PERSON_NAME] A LA CARTA subject CONFIRMADA border_all 20:30 [DA…" at bounding box center [585, 186] width 1170 height 574
click at [369, 288] on icon at bounding box center [373, 289] width 14 height 14
click at [380, 259] on span "content_paste" at bounding box center [386, 263] width 12 height 12
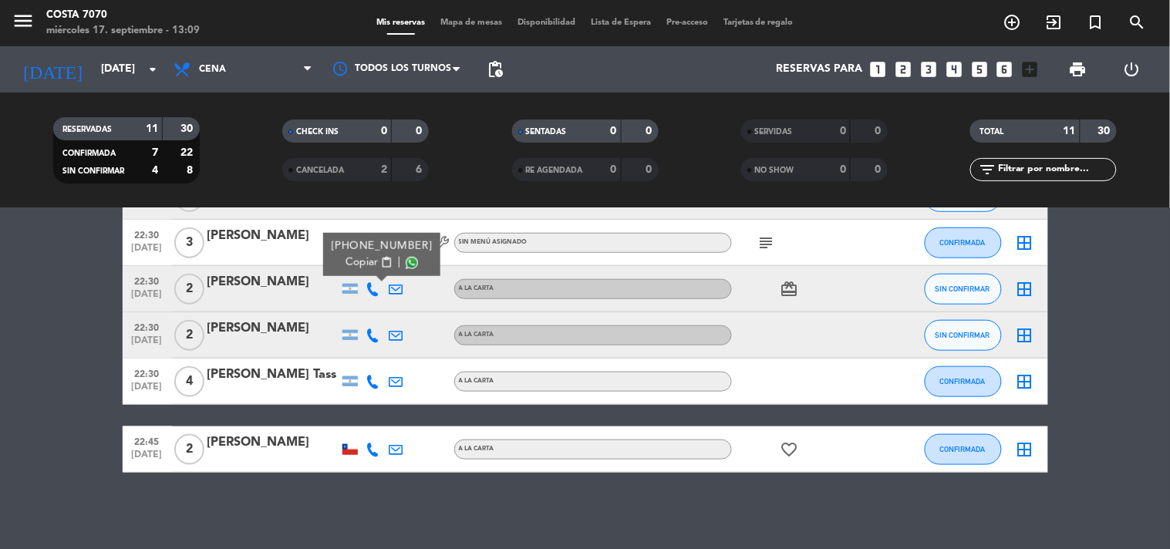
scroll to position [0, 0]
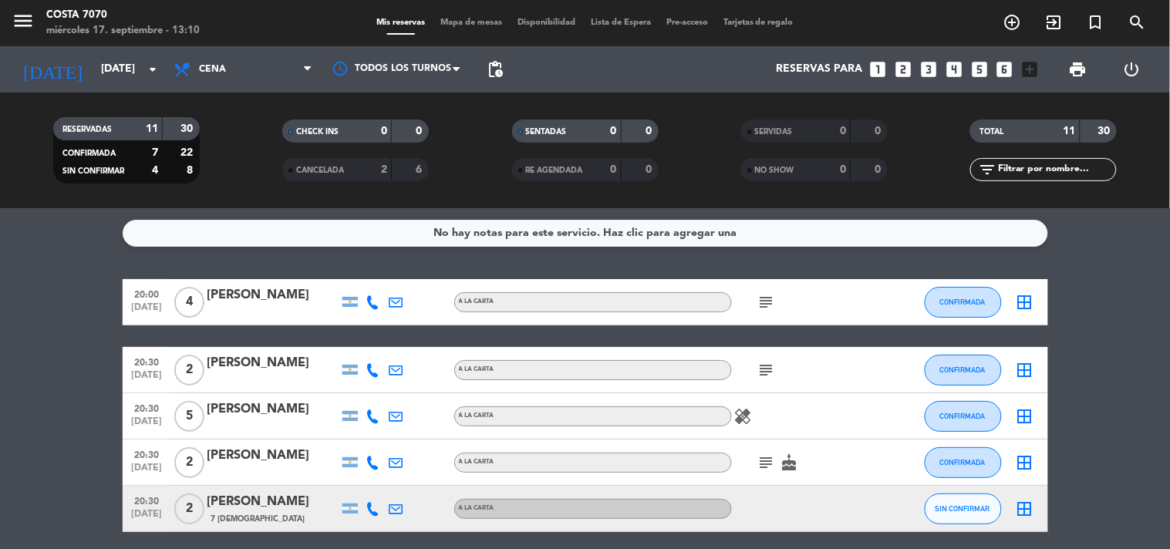
click at [263, 360] on div "[PERSON_NAME]" at bounding box center [272, 363] width 131 height 20
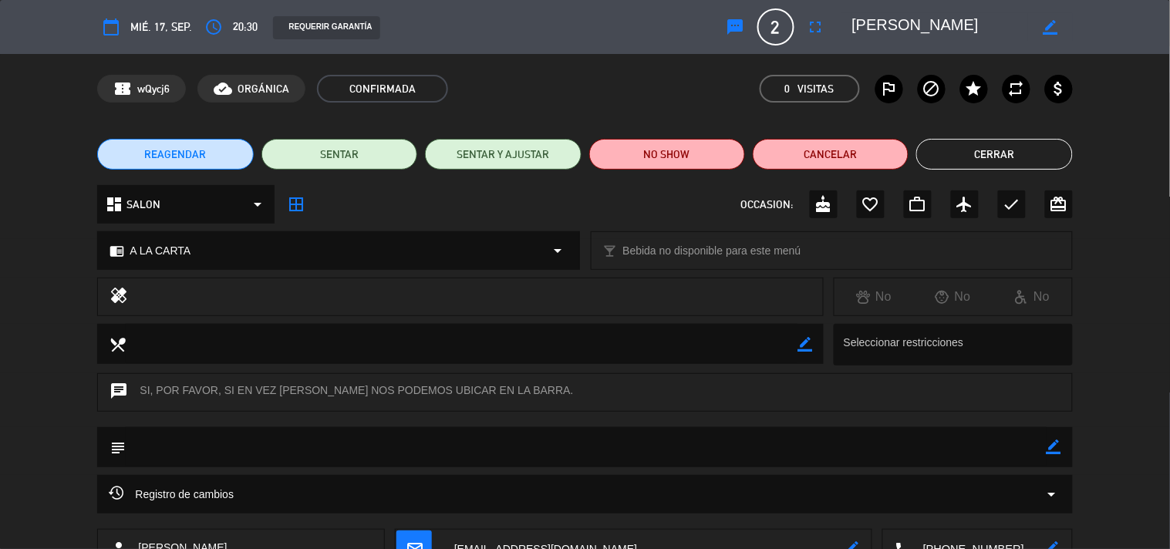
click at [1049, 450] on icon "border_color" at bounding box center [1053, 446] width 15 height 15
click at [1034, 450] on textarea at bounding box center [586, 446] width 920 height 39
type textarea "Barra - Llega a las 21:00"
click at [1058, 444] on icon at bounding box center [1053, 446] width 15 height 15
click at [993, 146] on button "Cerrar" at bounding box center [994, 154] width 156 height 31
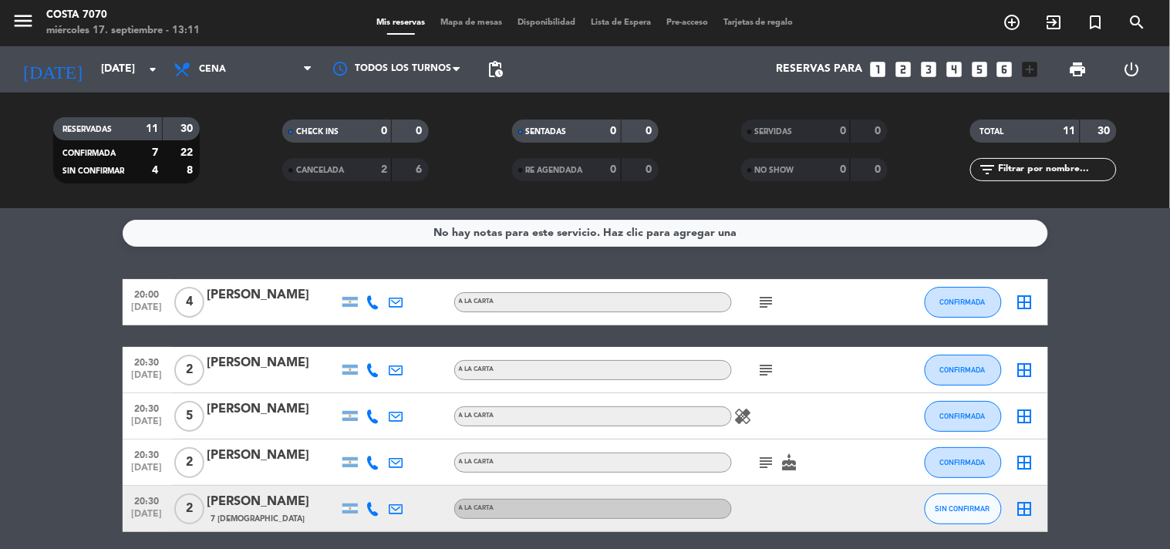
drag, startPoint x: 35, startPoint y: 398, endPoint x: 43, endPoint y: 271, distance: 127.5
